Goal: Task Accomplishment & Management: Use online tool/utility

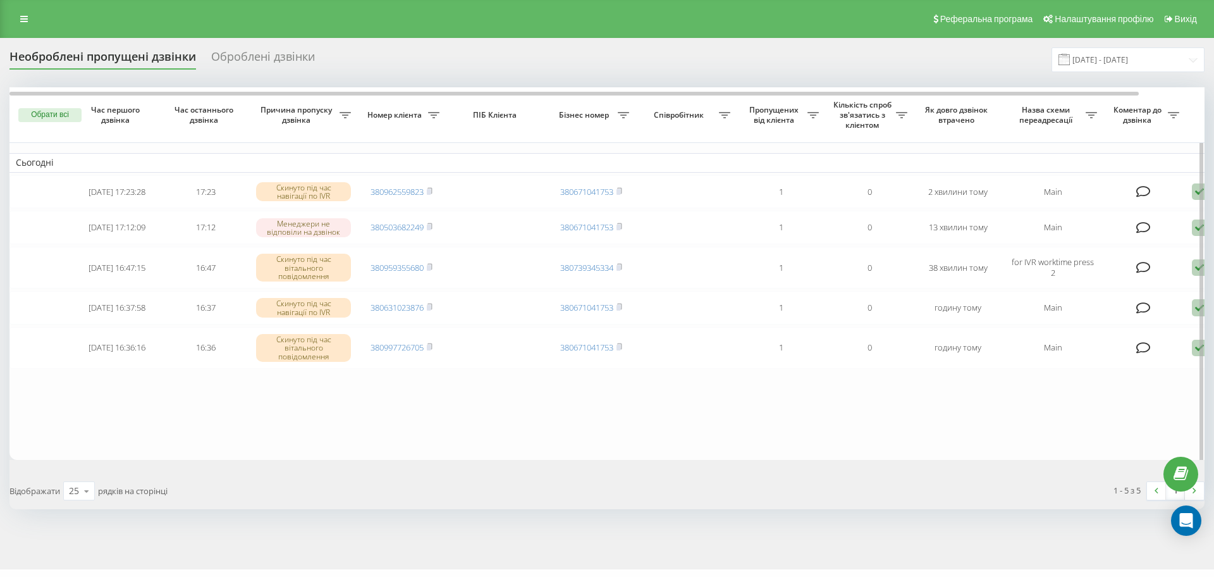
click at [64, 113] on button "Обрати всі" at bounding box center [49, 115] width 63 height 14
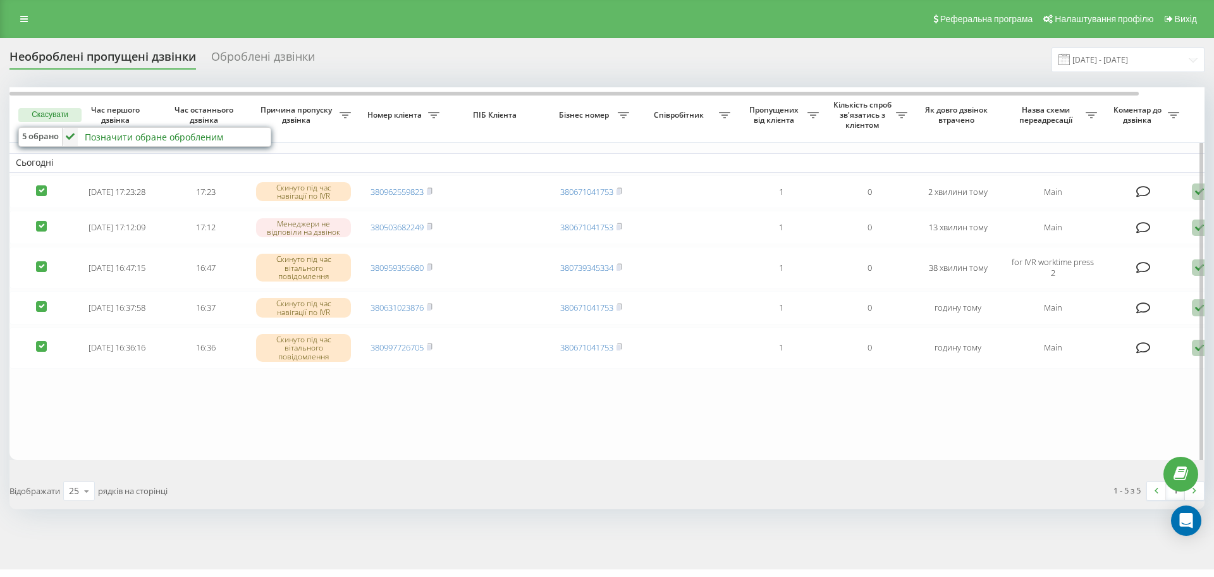
click at [104, 139] on div "Позначити обране обробленим" at bounding box center [154, 137] width 138 height 12
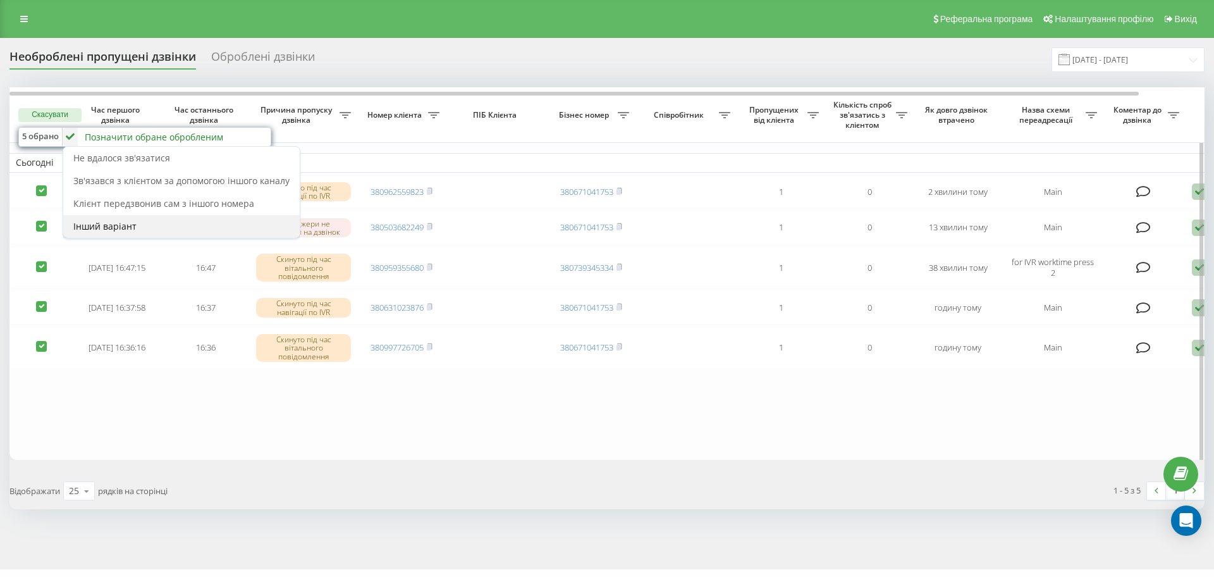
click at [179, 226] on div "Інший варіант" at bounding box center [181, 226] width 236 height 23
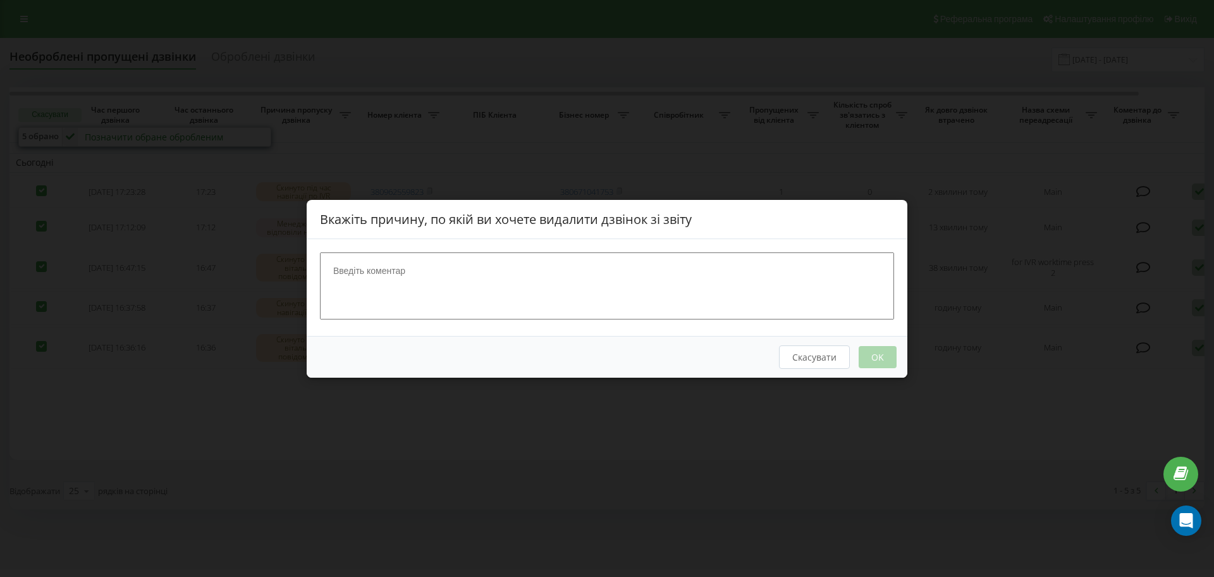
click at [441, 270] on textarea at bounding box center [607, 285] width 574 height 67
type textarea "не цільовий дзвінок"
click at [869, 350] on button "OK" at bounding box center [878, 356] width 38 height 22
